Goal: Task Accomplishment & Management: Use online tool/utility

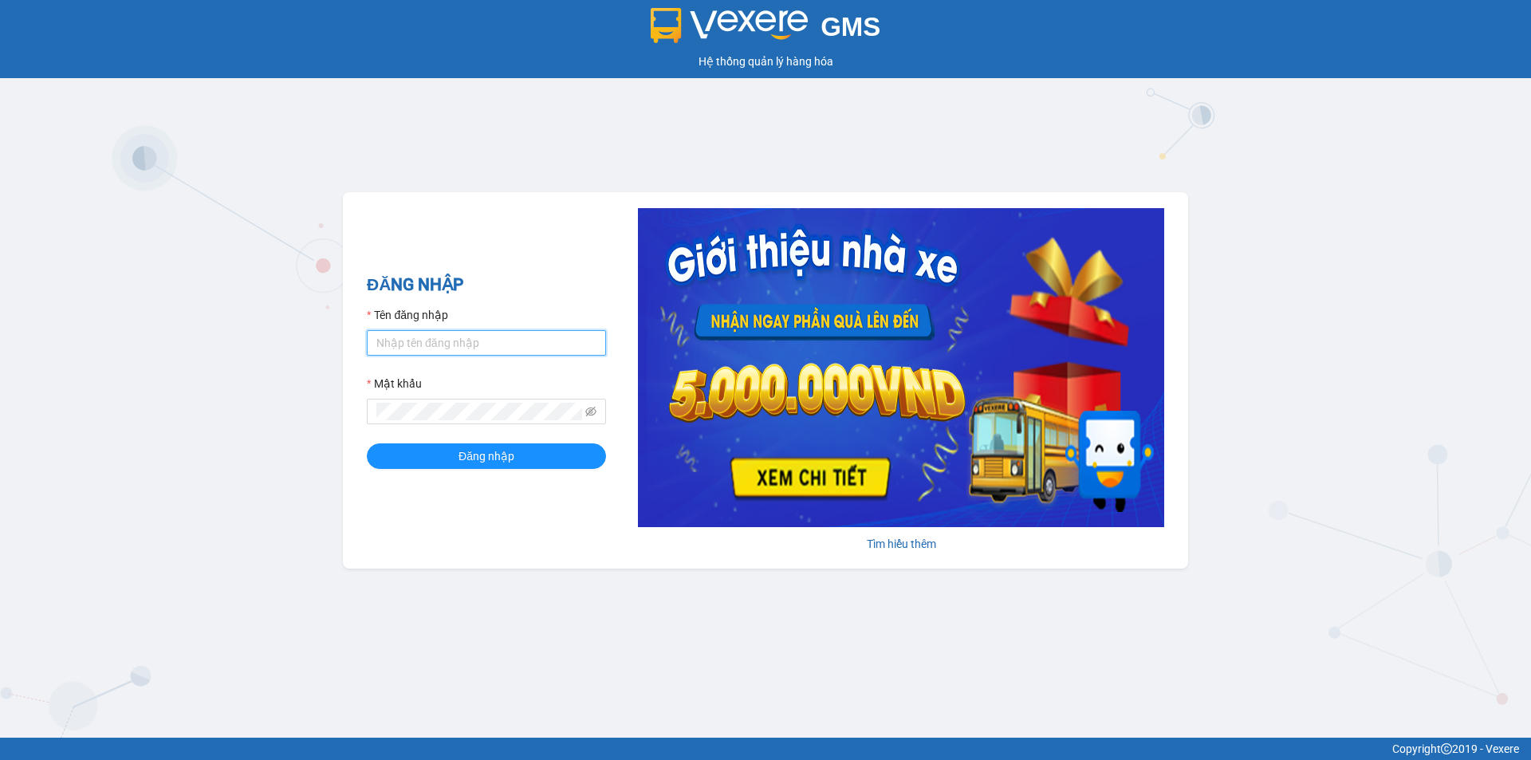
click at [467, 335] on input "Tên đăng nhập" at bounding box center [486, 343] width 239 height 26
type input "giang.ducdat"
click at [367, 443] on button "Đăng nhập" at bounding box center [486, 456] width 239 height 26
